Goal: Task Accomplishment & Management: Manage account settings

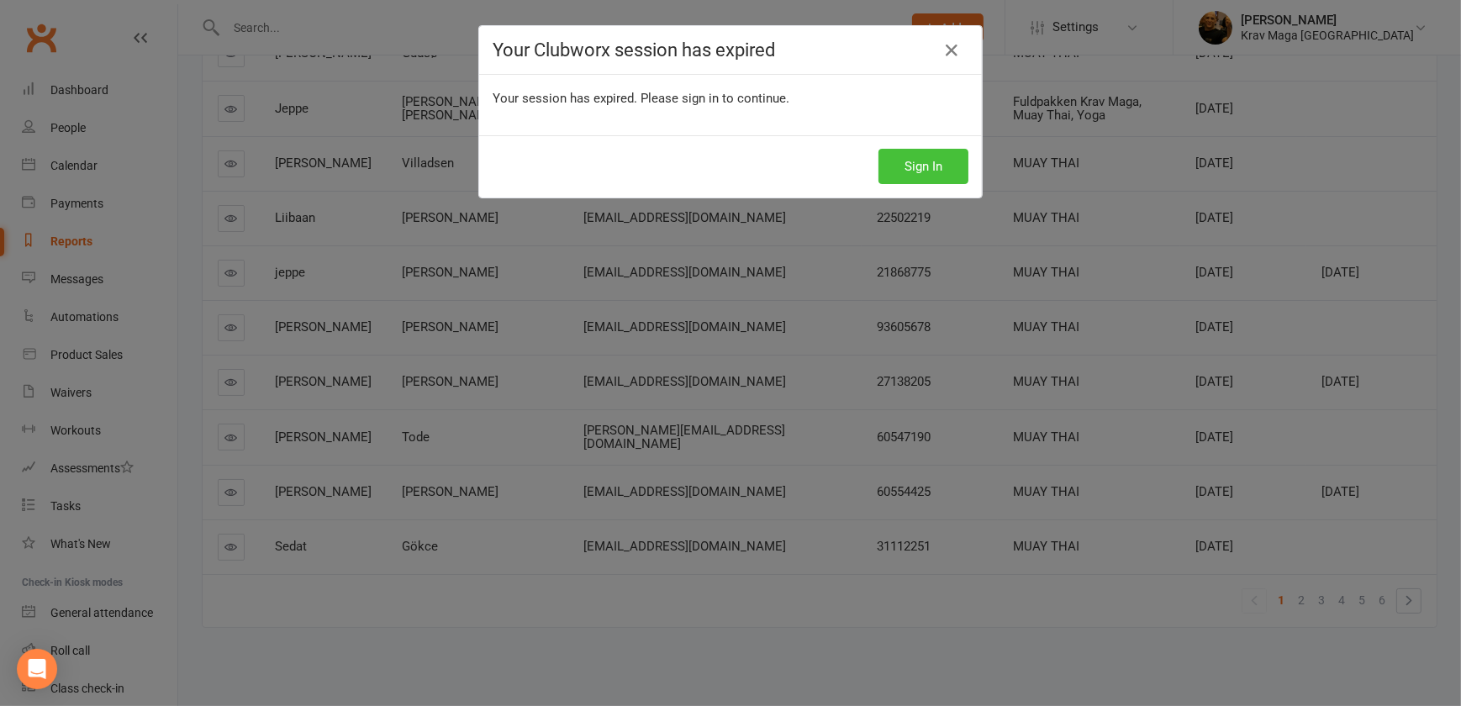
click at [926, 164] on button "Sign In" at bounding box center [923, 166] width 90 height 35
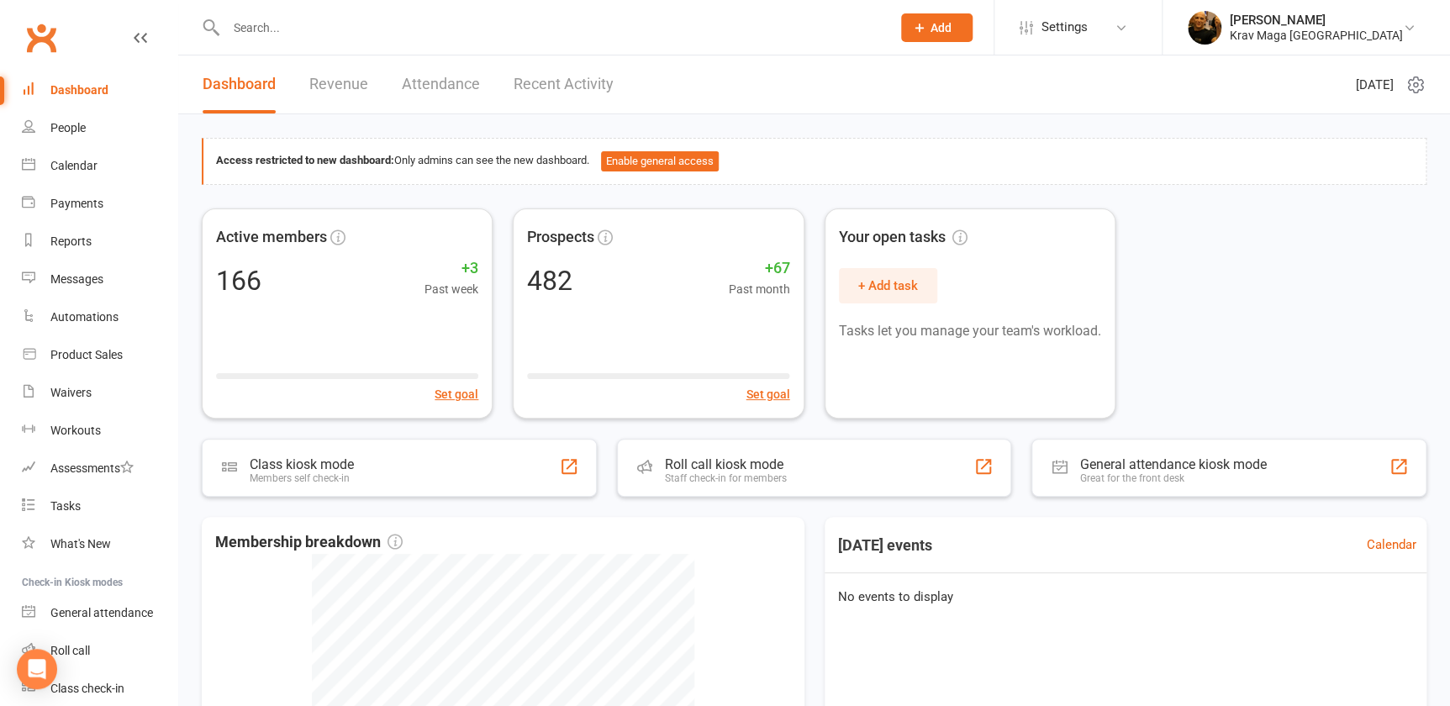
click at [256, 34] on input "text" at bounding box center [550, 28] width 658 height 24
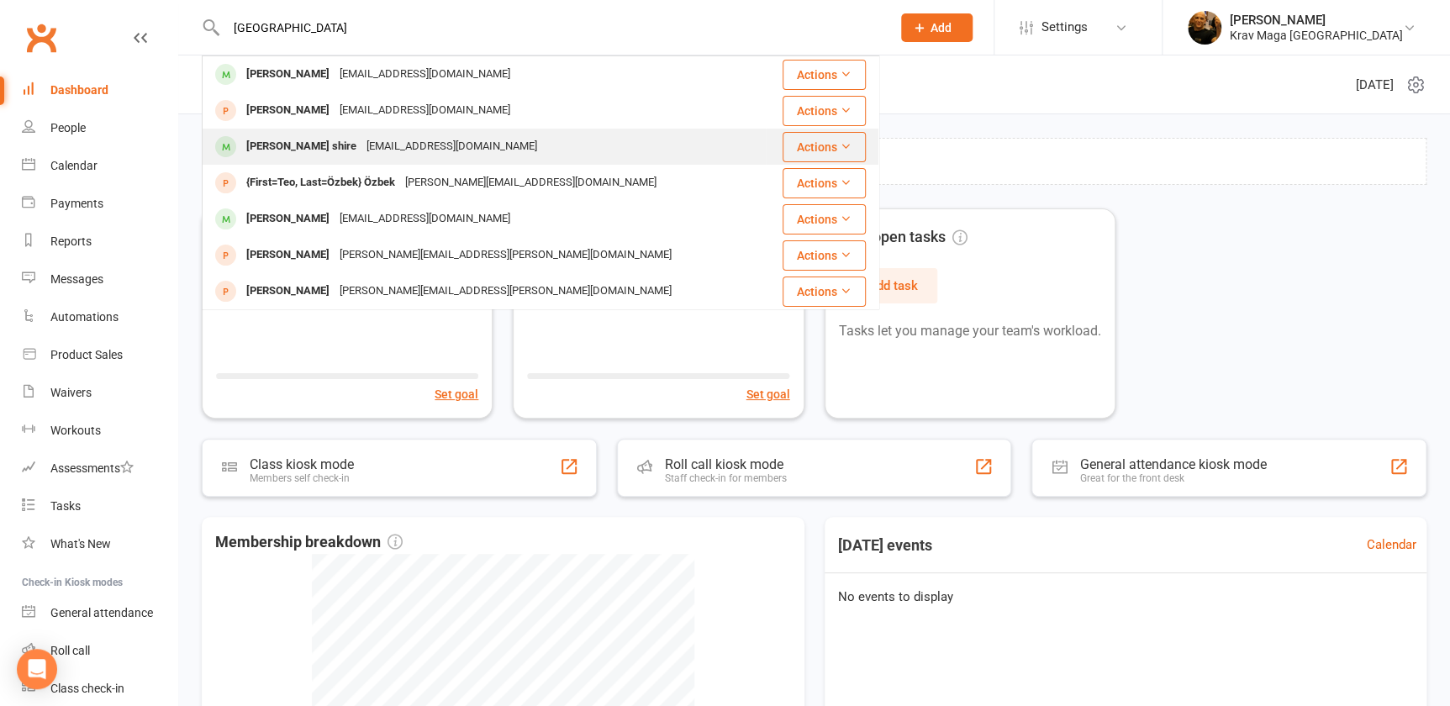
type input "LIBAN"
click at [297, 138] on div "Liban Abdi shire" at bounding box center [301, 147] width 120 height 24
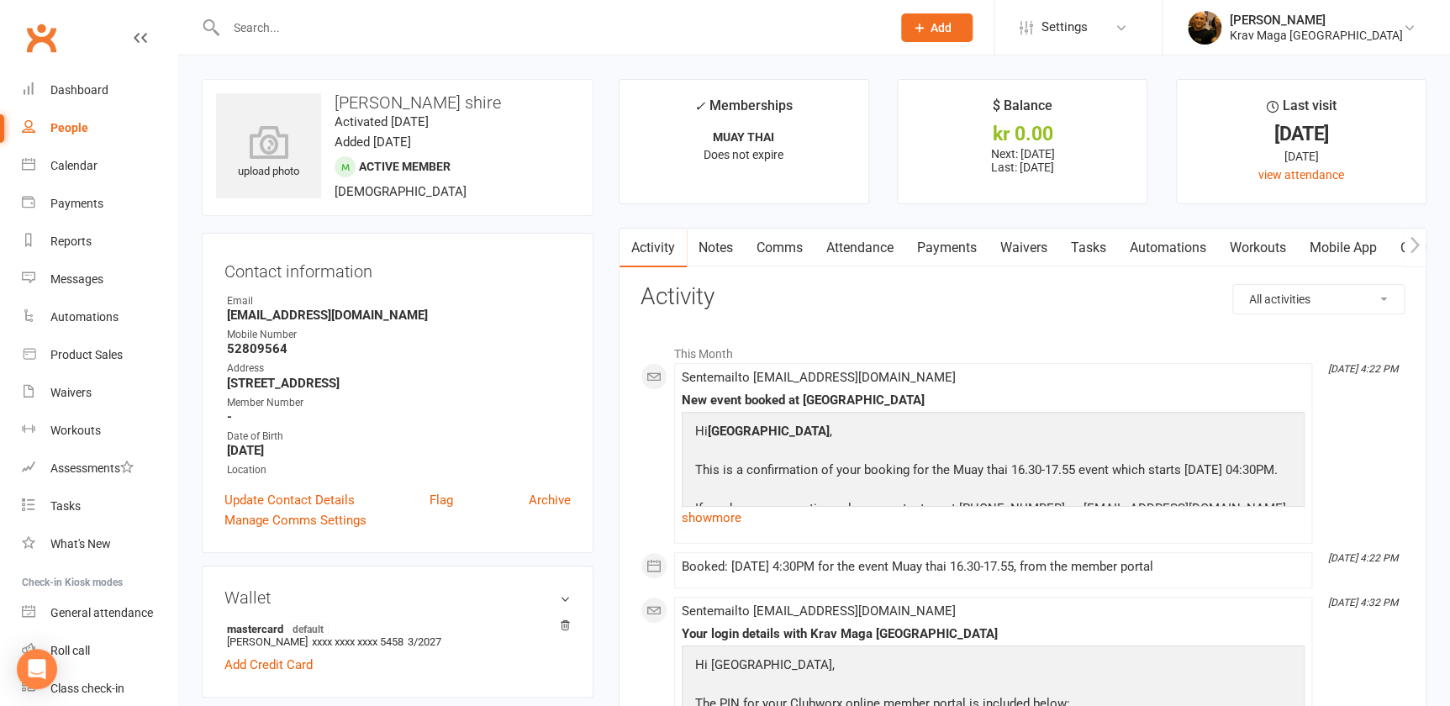
click at [937, 250] on link "Payments" at bounding box center [946, 248] width 83 height 39
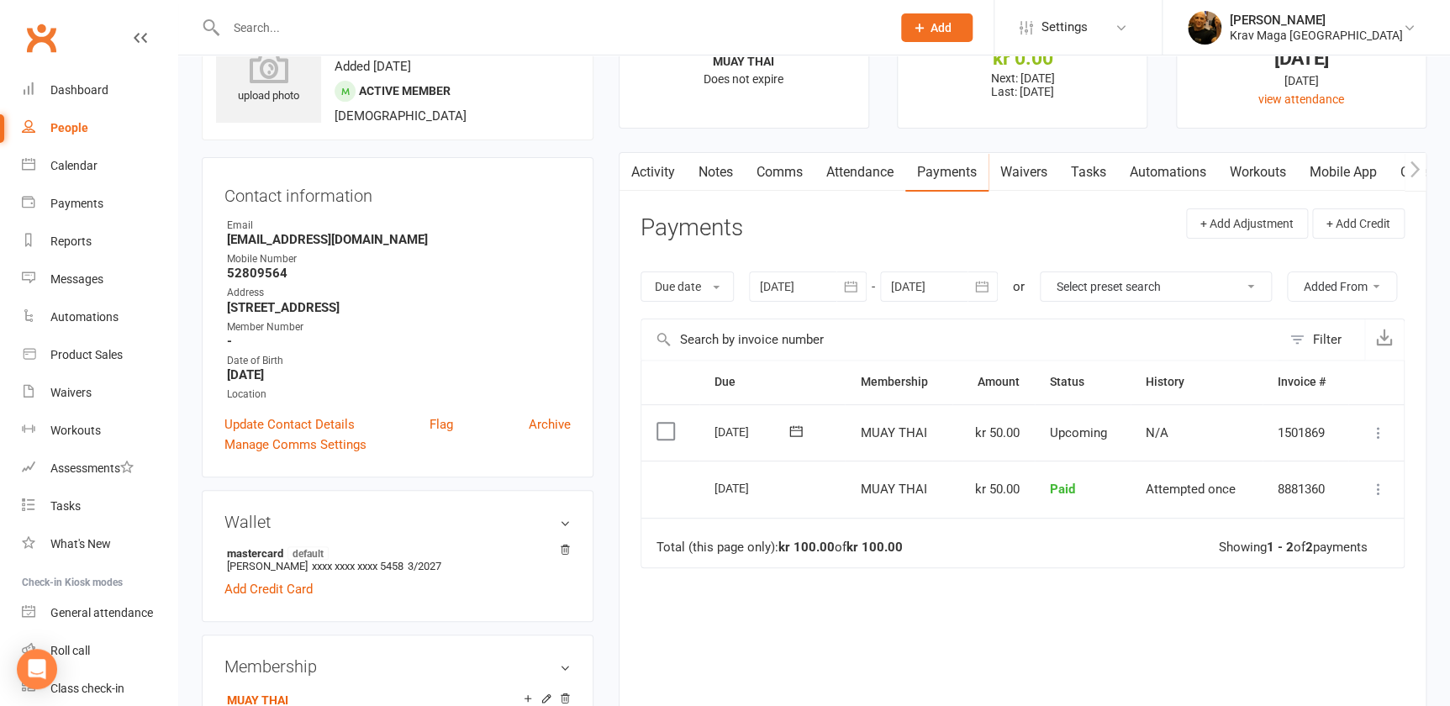
scroll to position [382, 0]
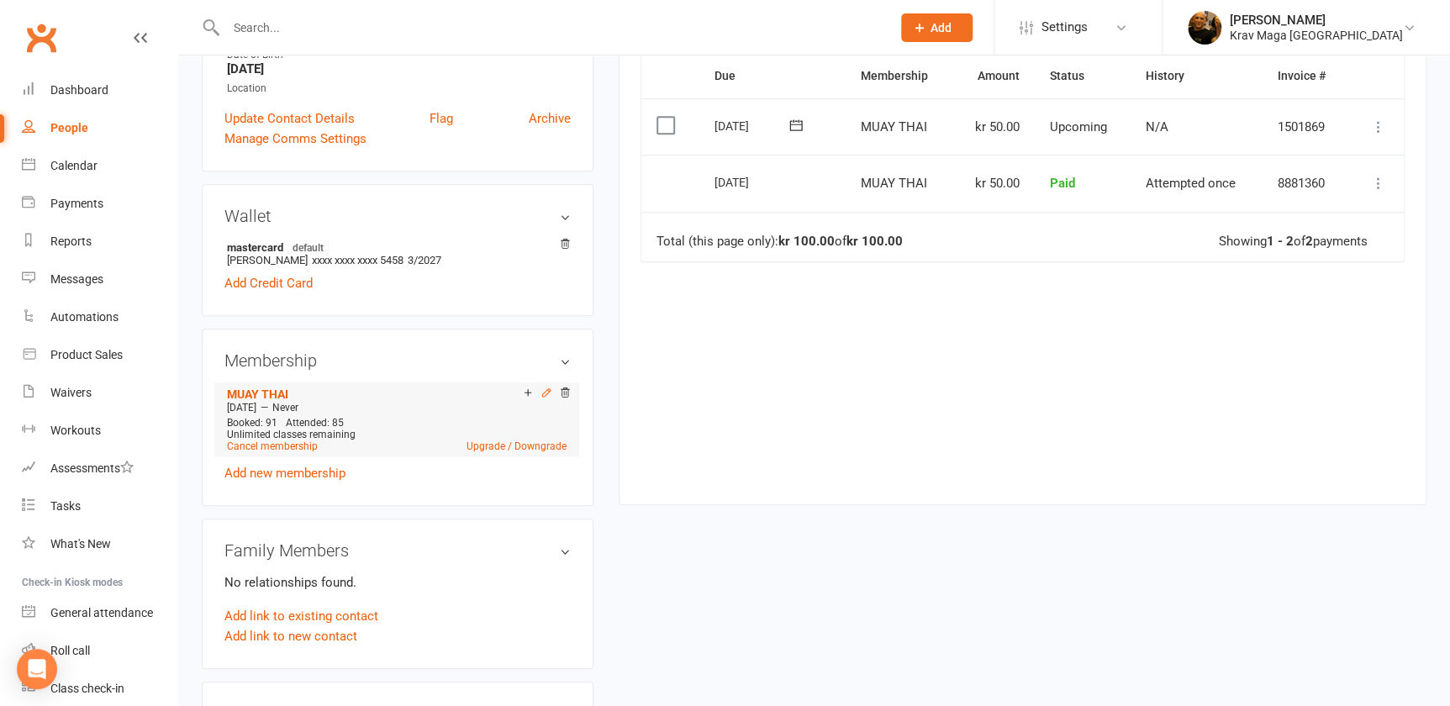
click at [543, 395] on icon at bounding box center [547, 393] width 12 height 12
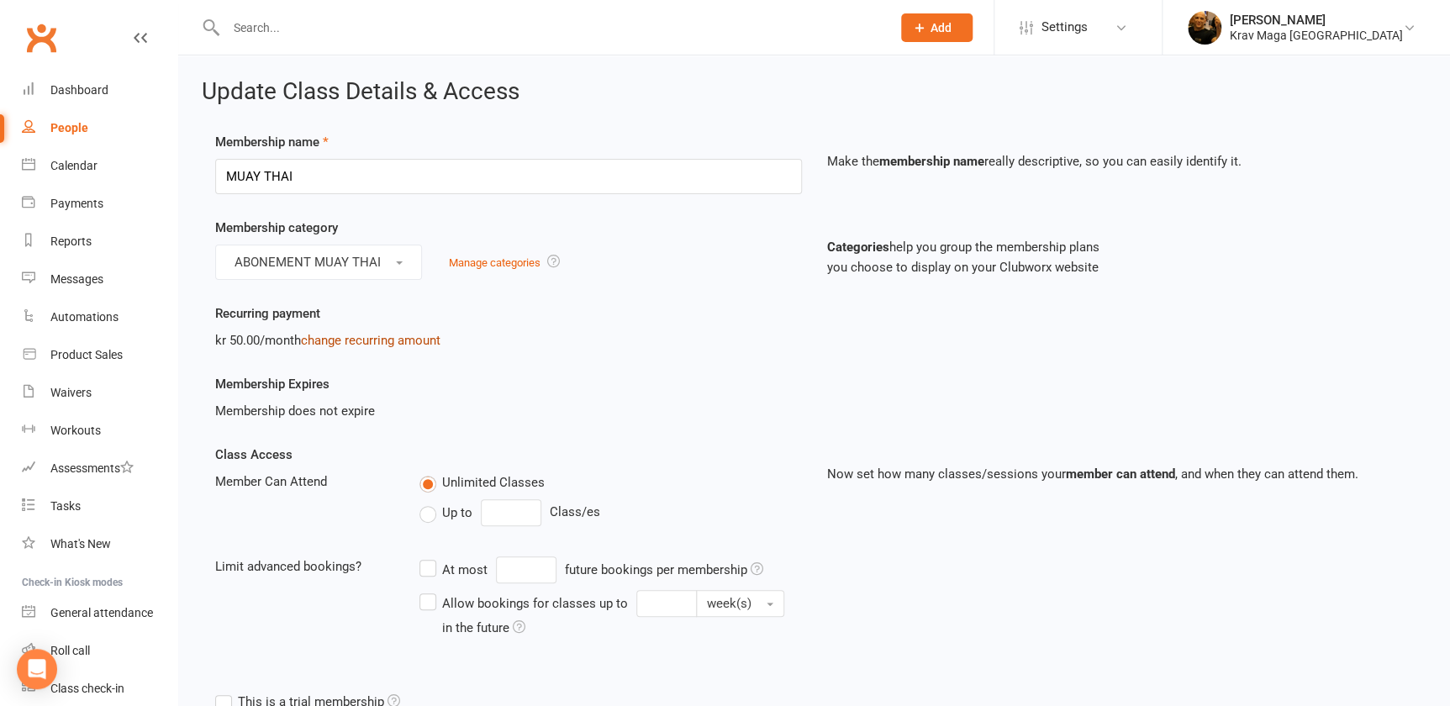
click at [390, 342] on link "change recurring amount" at bounding box center [371, 340] width 140 height 15
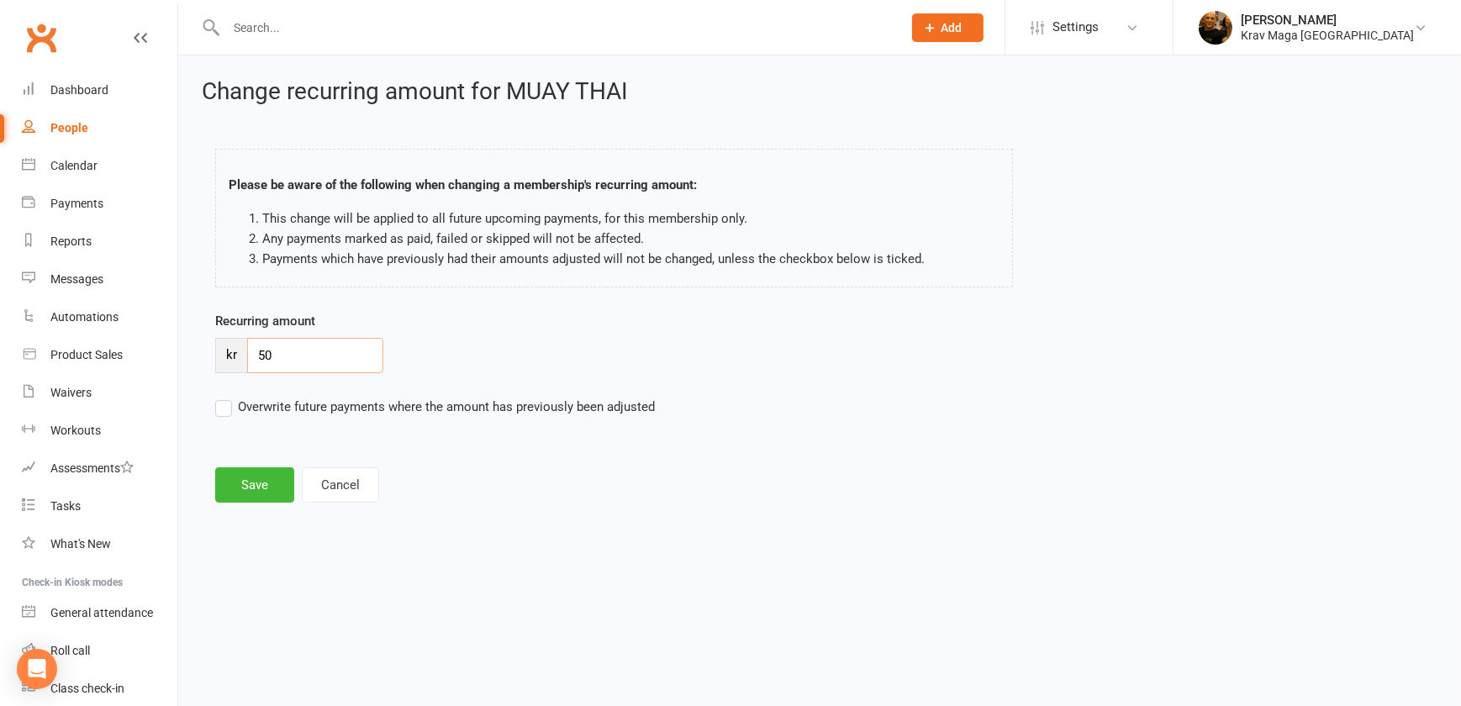
click at [282, 355] on input "50" at bounding box center [315, 355] width 136 height 35
type input "5"
type input "349"
click at [219, 409] on label "Overwrite future payments where the amount has previously been adjusted" at bounding box center [435, 407] width 440 height 20
click at [219, 397] on input "Overwrite future payments where the amount has previously been adjusted" at bounding box center [435, 397] width 440 height 0
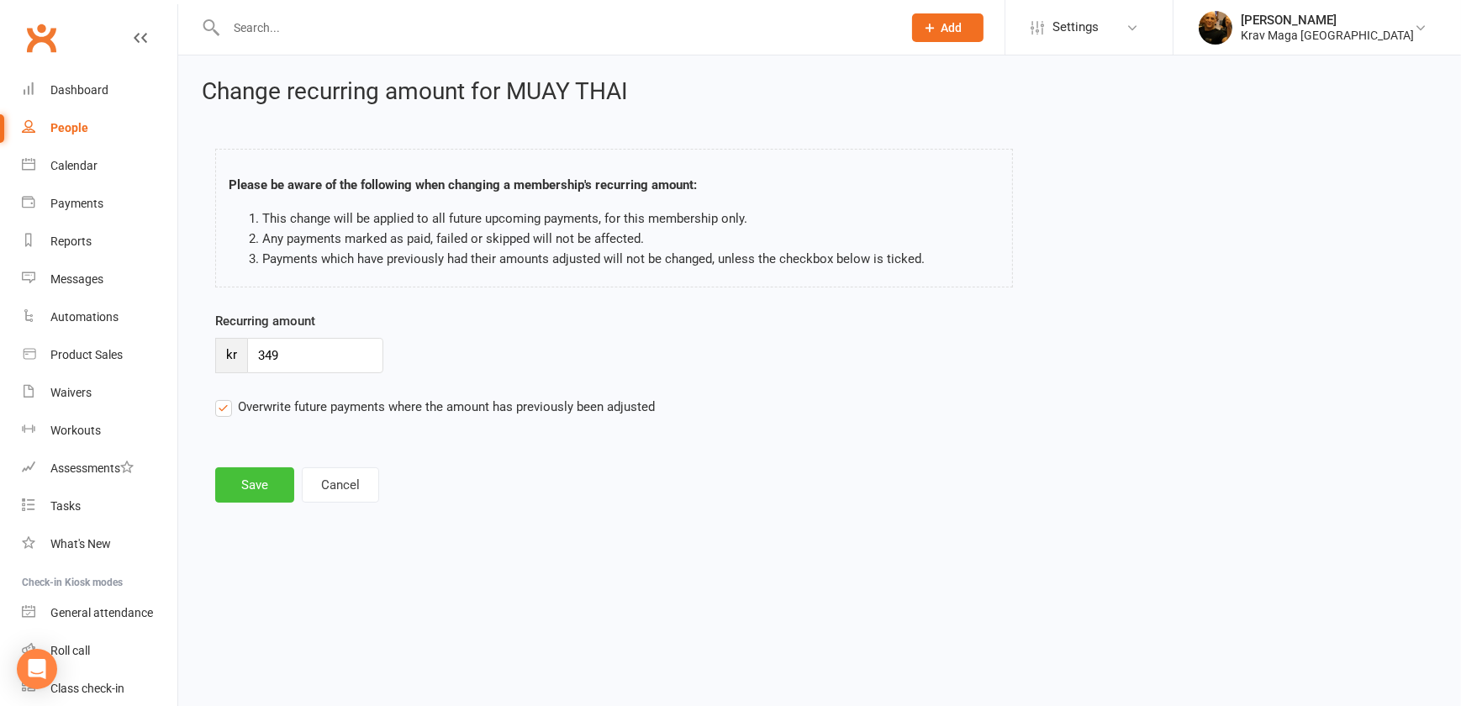
click at [260, 484] on button "Save" at bounding box center [254, 484] width 79 height 35
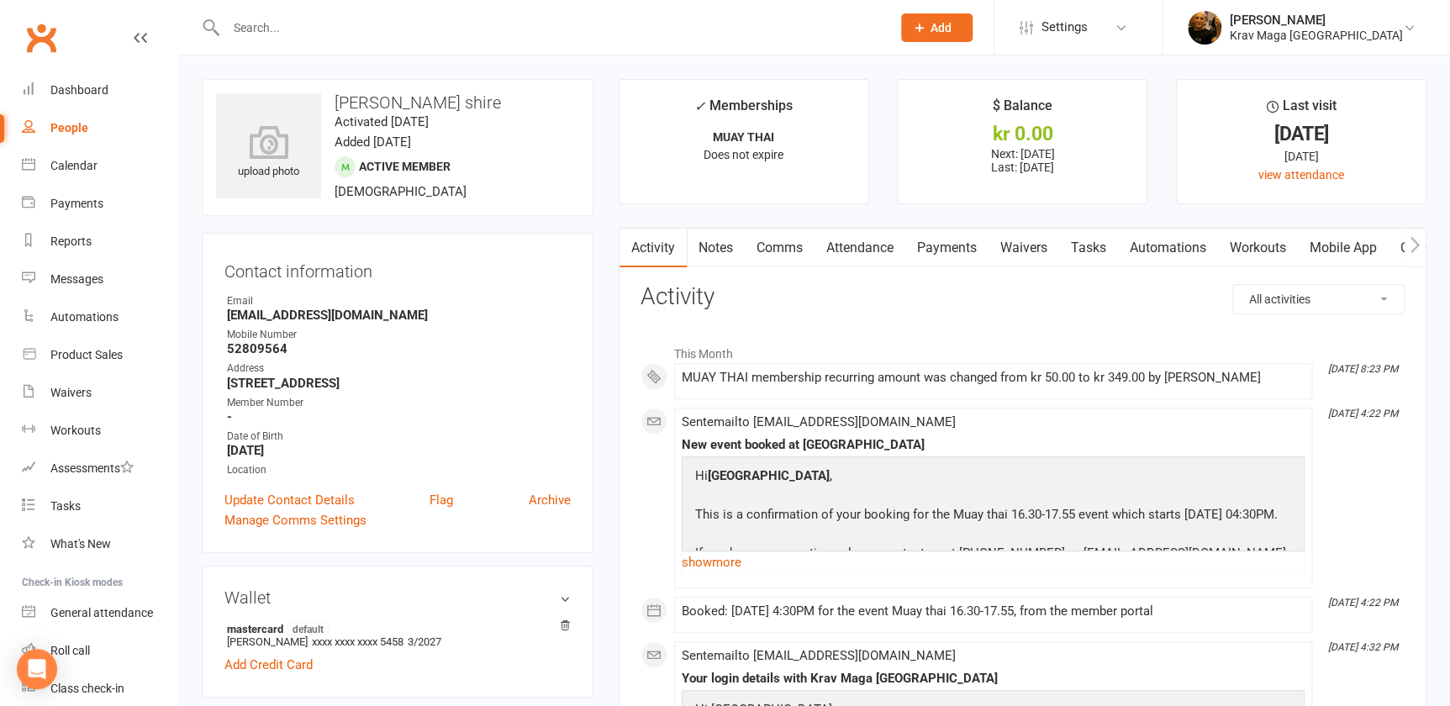
click at [873, 245] on link "Attendance" at bounding box center [860, 248] width 91 height 39
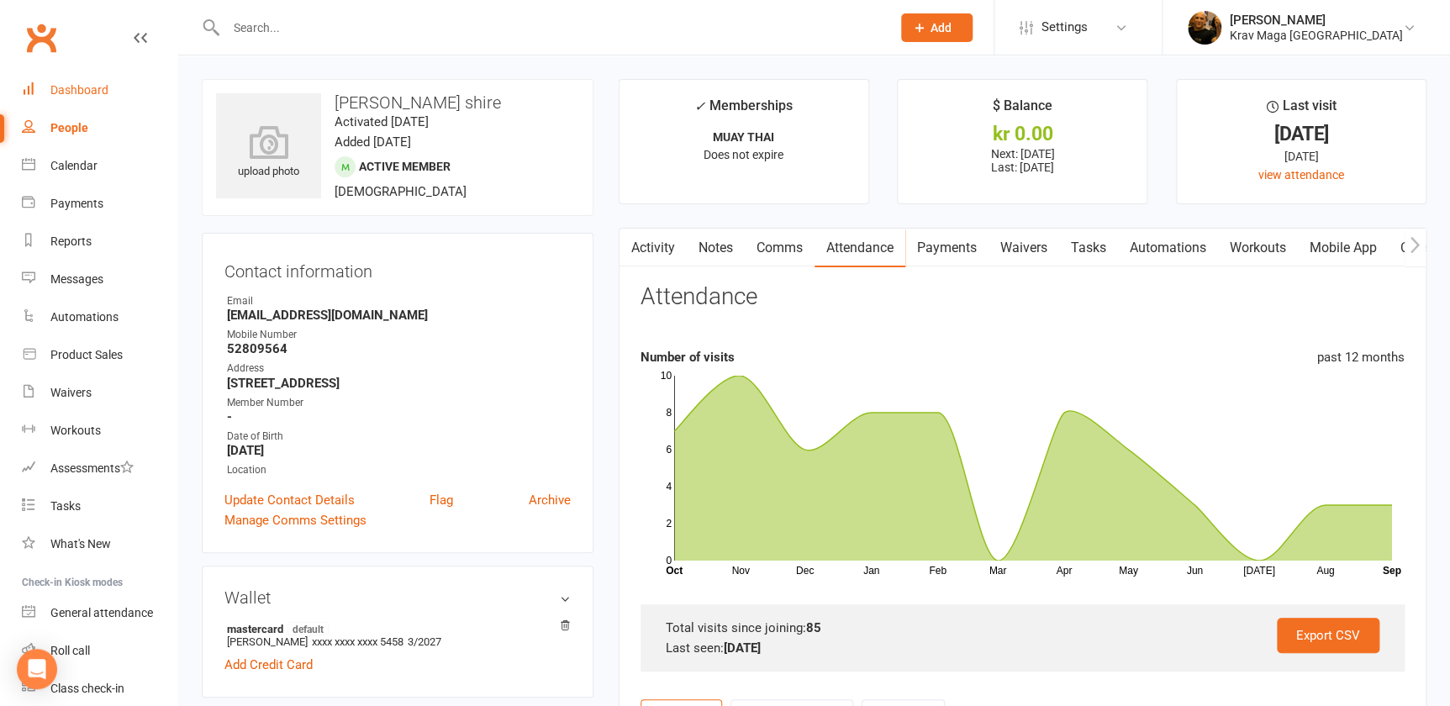
click at [82, 86] on div "Dashboard" at bounding box center [79, 89] width 58 height 13
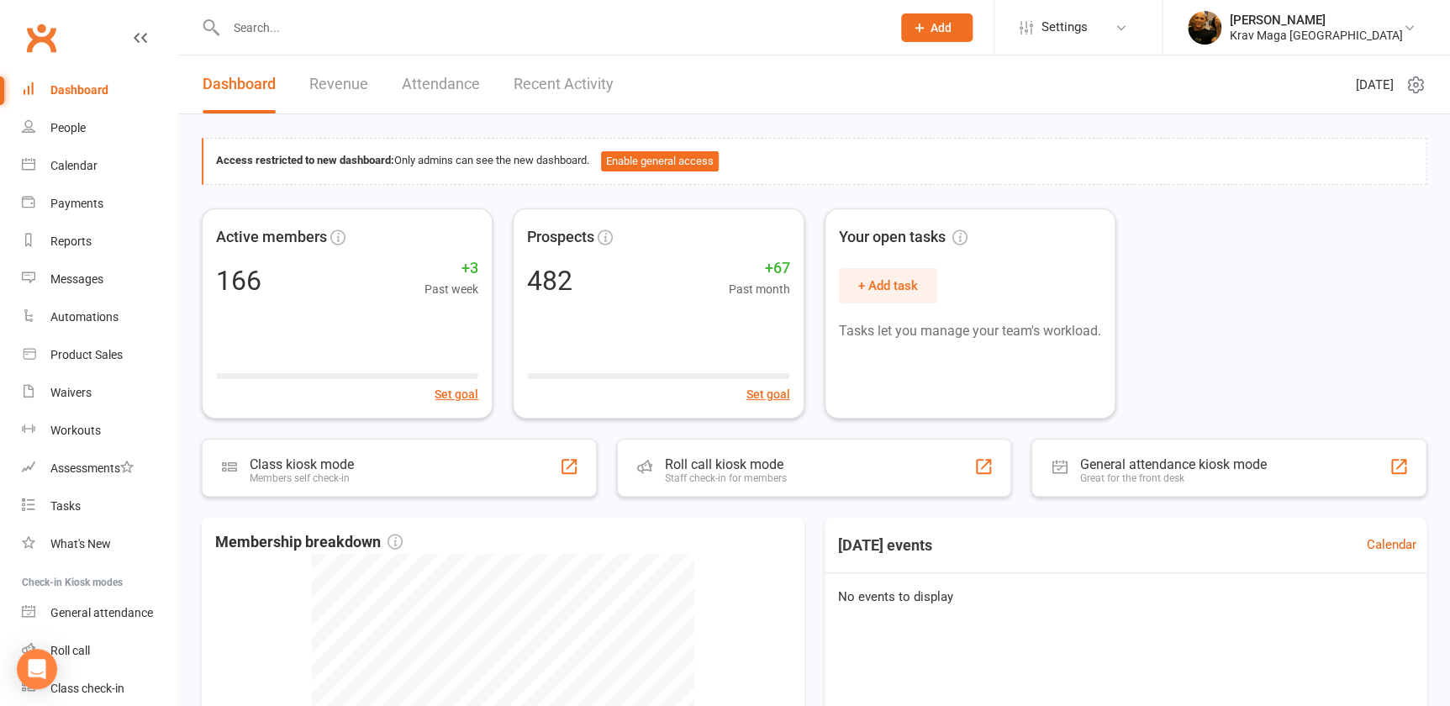
click at [336, 83] on link "Revenue" at bounding box center [338, 84] width 59 height 58
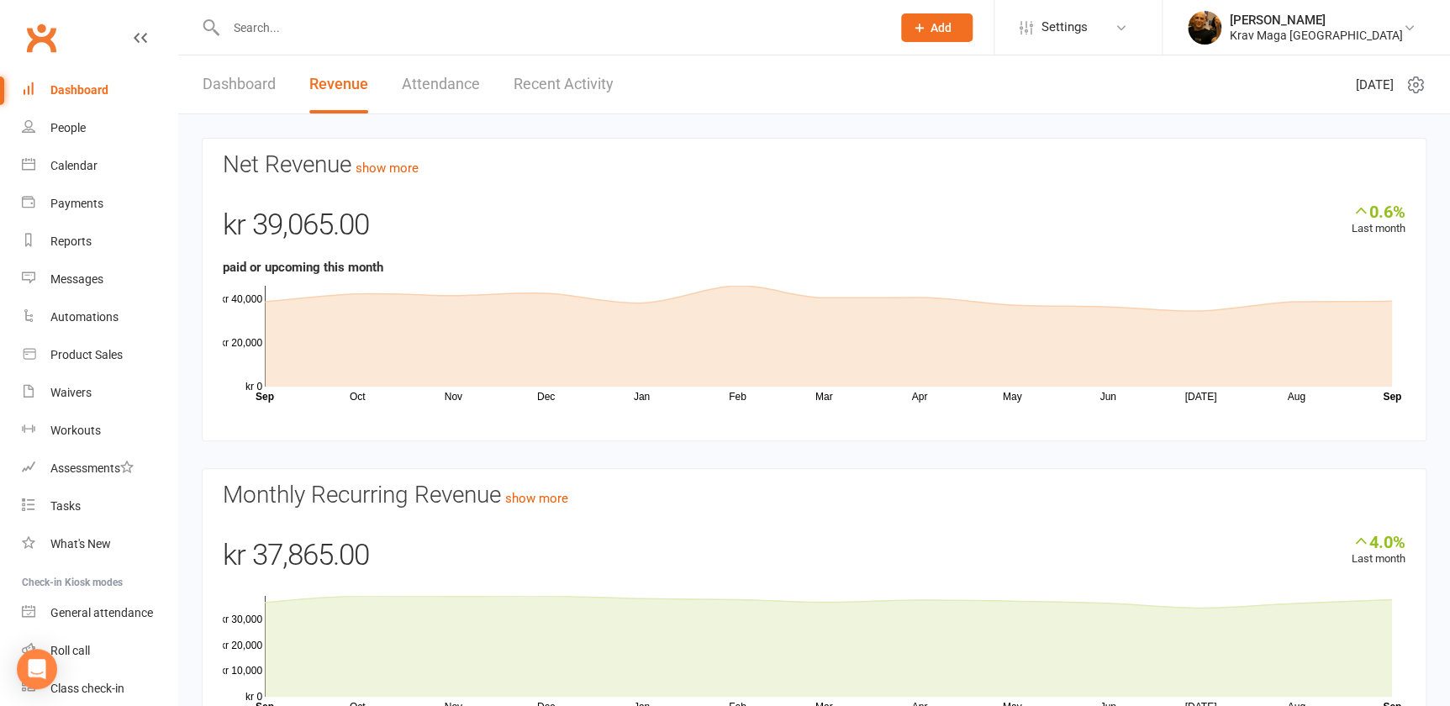
click at [256, 80] on link "Dashboard" at bounding box center [239, 84] width 73 height 58
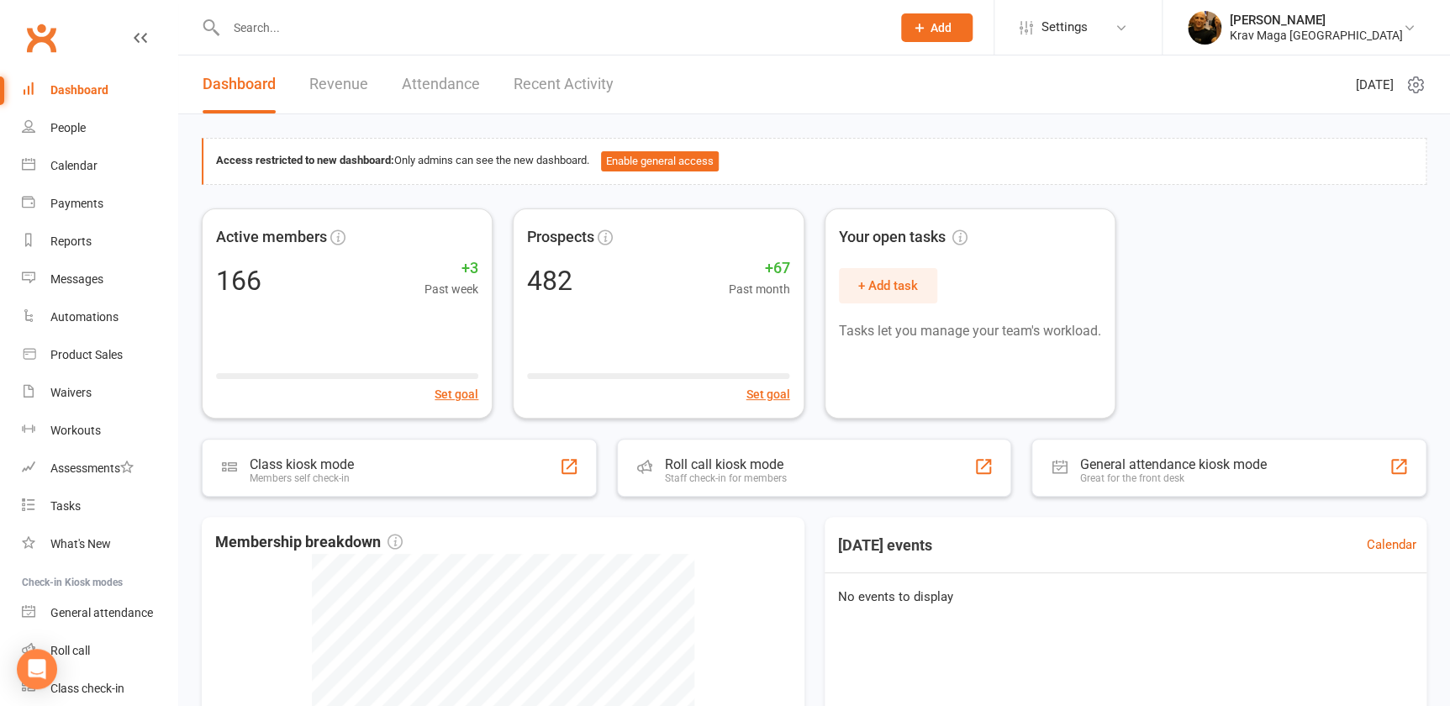
click at [77, 90] on div "Dashboard" at bounding box center [79, 89] width 58 height 13
click at [269, 30] on input "text" at bounding box center [550, 28] width 658 height 24
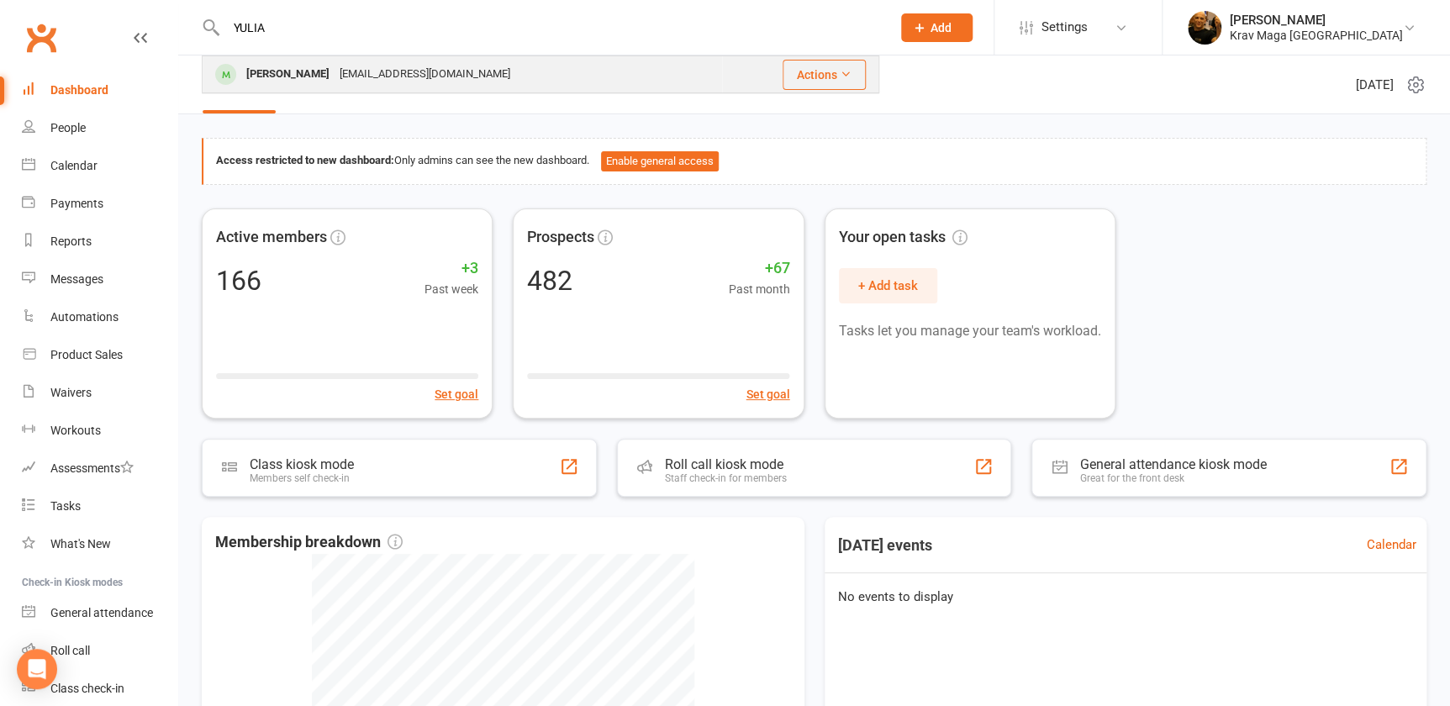
type input "YULIA"
click at [288, 73] on div "[PERSON_NAME]" at bounding box center [287, 74] width 93 height 24
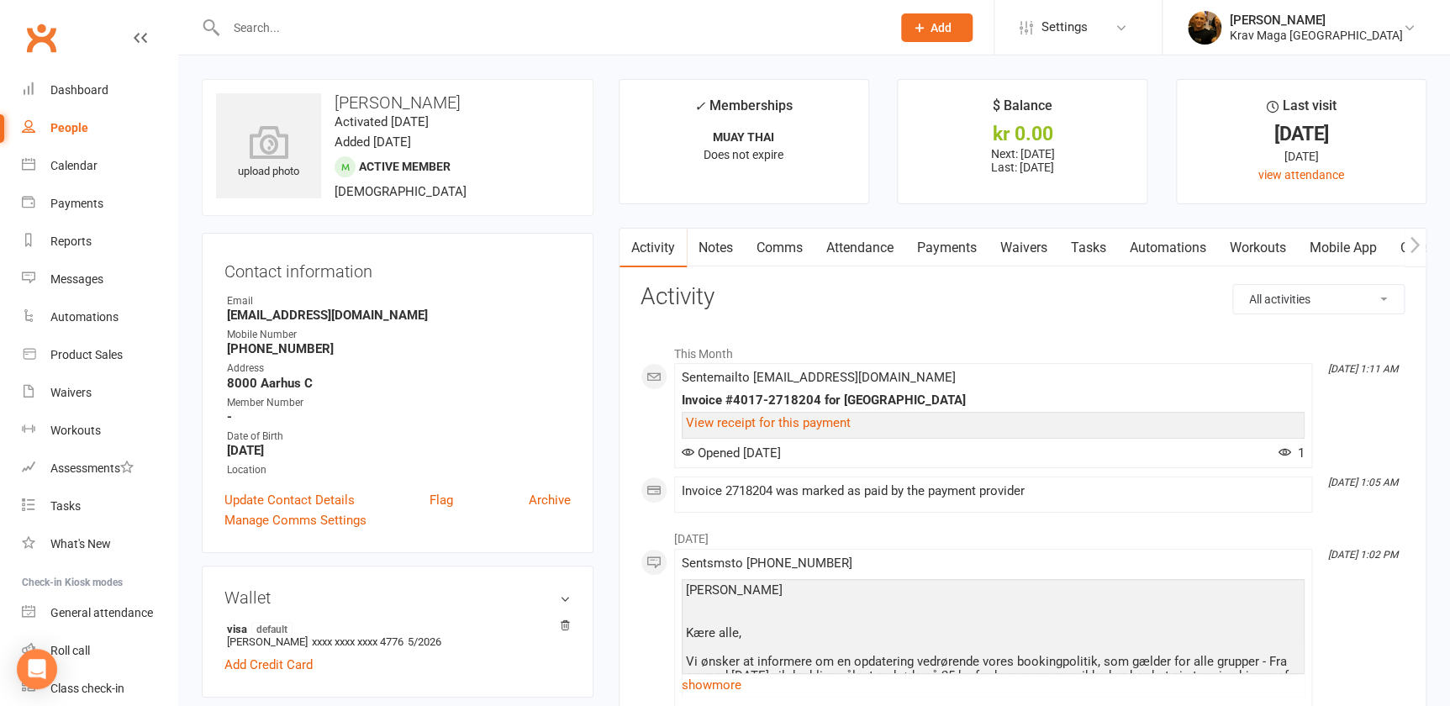
click at [967, 251] on link "Payments" at bounding box center [946, 248] width 83 height 39
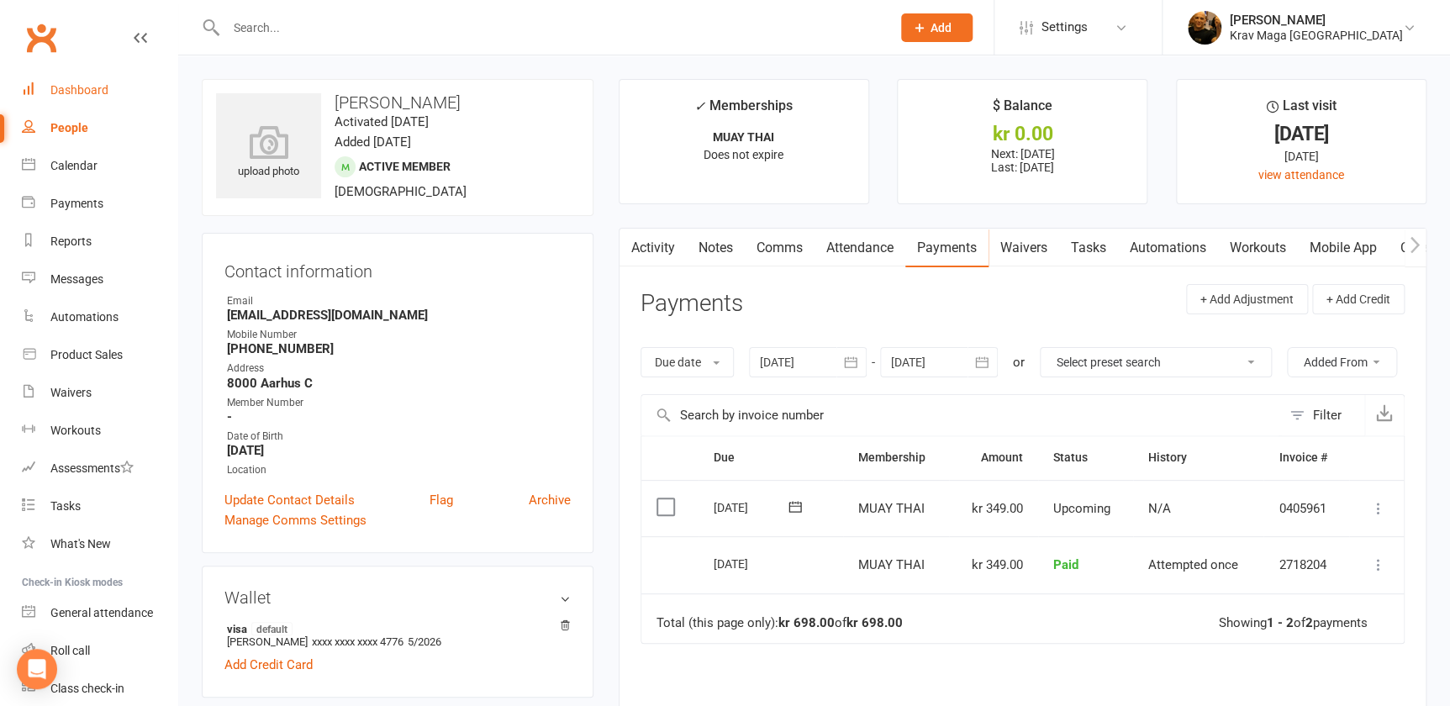
click at [82, 82] on link "Dashboard" at bounding box center [100, 90] width 156 height 38
